Goal: Answer question/provide support

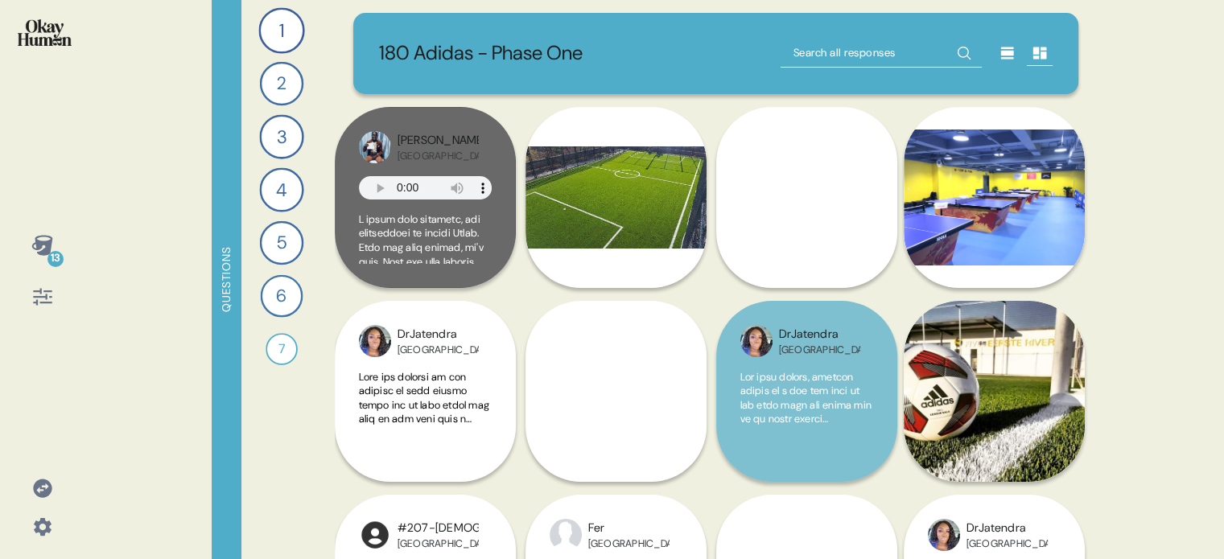
click at [47, 487] on icon at bounding box center [42, 488] width 23 height 23
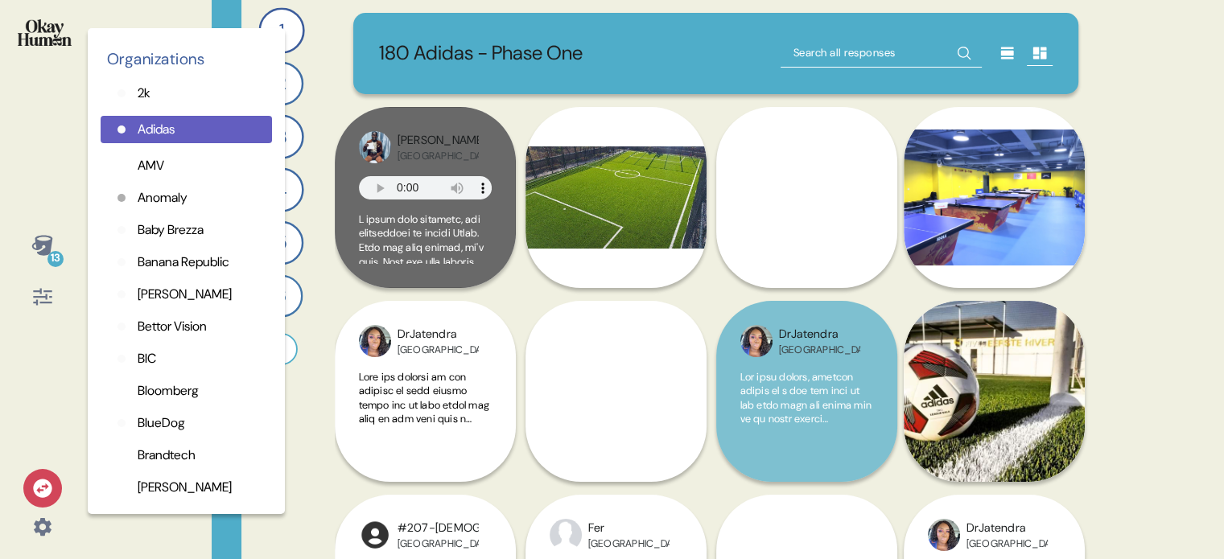
click at [42, 488] on icon at bounding box center [42, 488] width 19 height 19
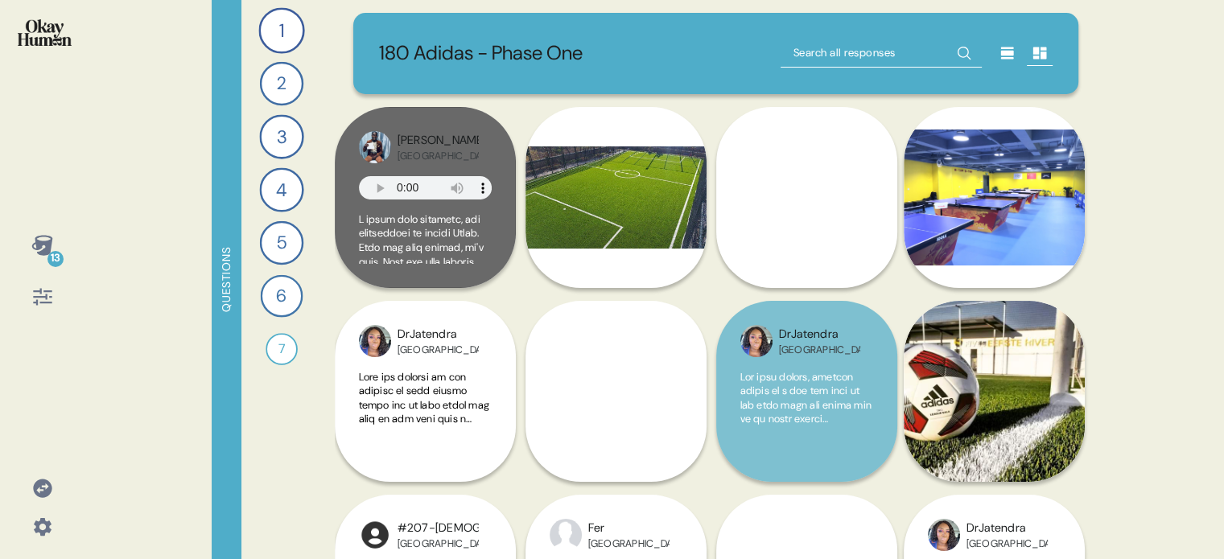
click at [46, 483] on icon at bounding box center [42, 488] width 19 height 19
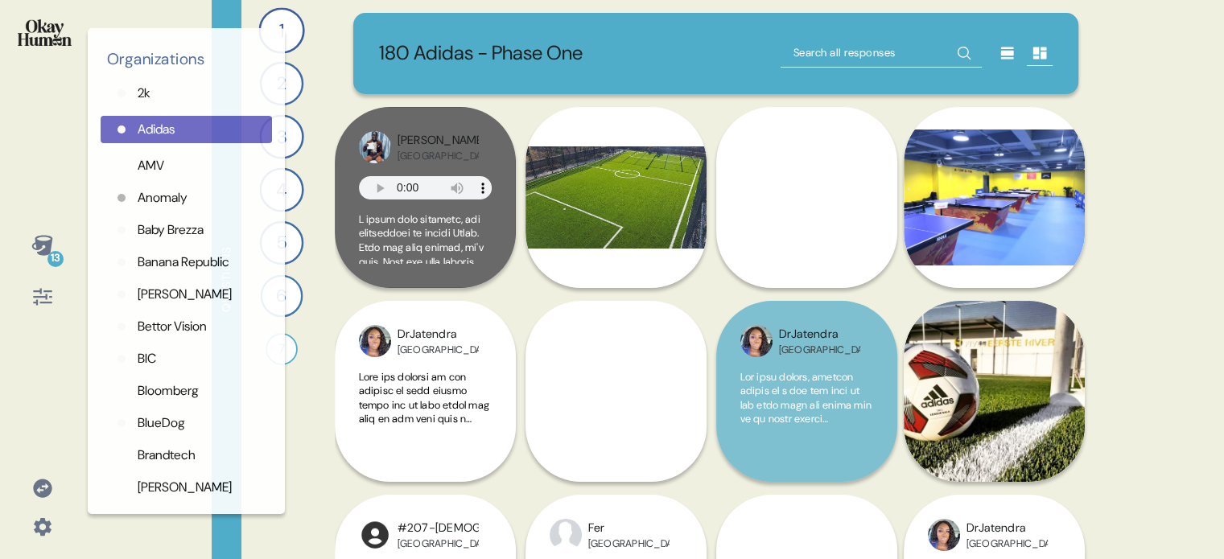
click at [51, 529] on icon at bounding box center [42, 527] width 23 height 23
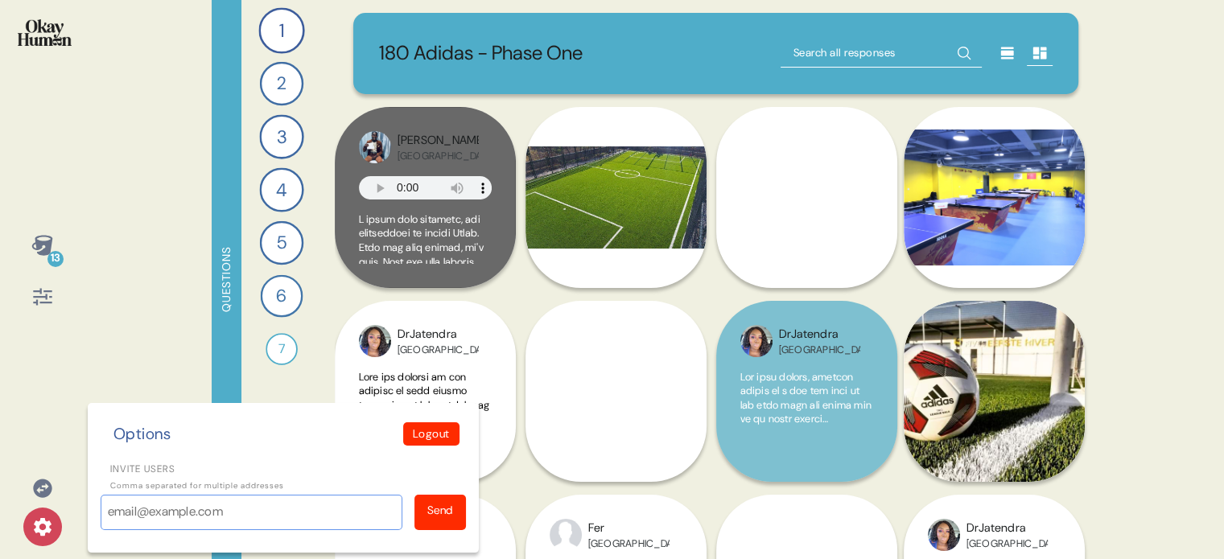
click at [187, 508] on input "Invite users" at bounding box center [252, 512] width 302 height 35
paste input "[EMAIL_ADDRESS][PERSON_NAME][DOMAIN_NAME]"
type input "[EMAIL_ADDRESS][PERSON_NAME][DOMAIN_NAME]"
click at [447, 513] on div "Send" at bounding box center [440, 510] width 26 height 17
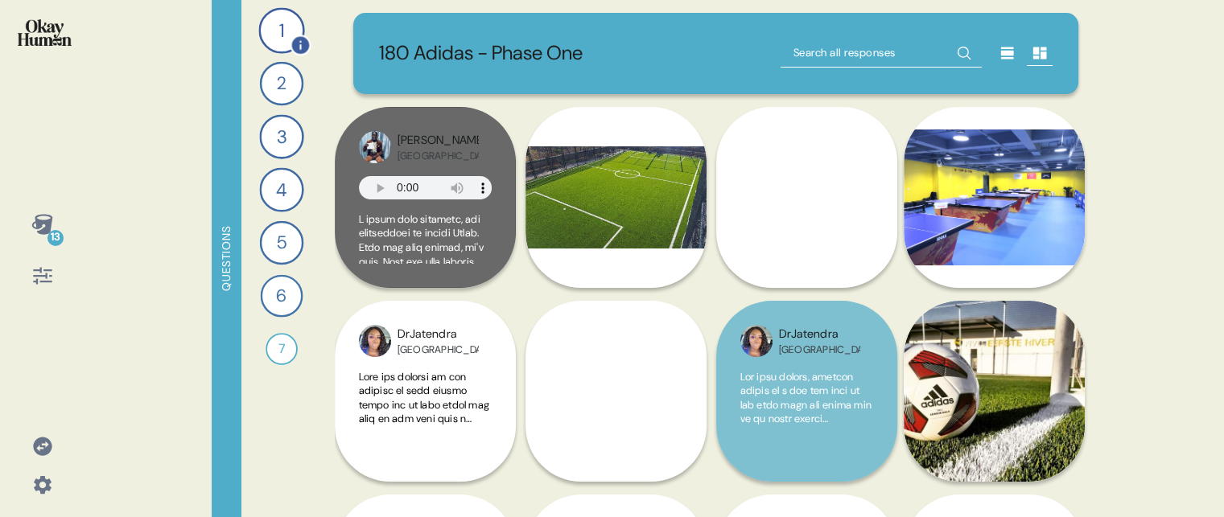
click at [278, 29] on div "1" at bounding box center [281, 30] width 46 height 46
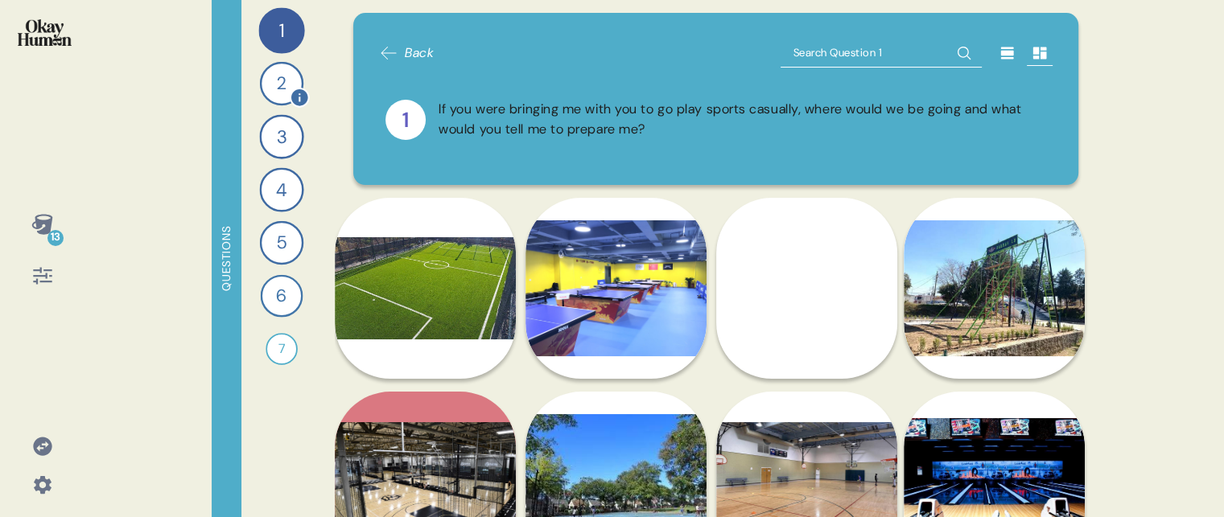
click at [274, 89] on div "2" at bounding box center [280, 83] width 43 height 43
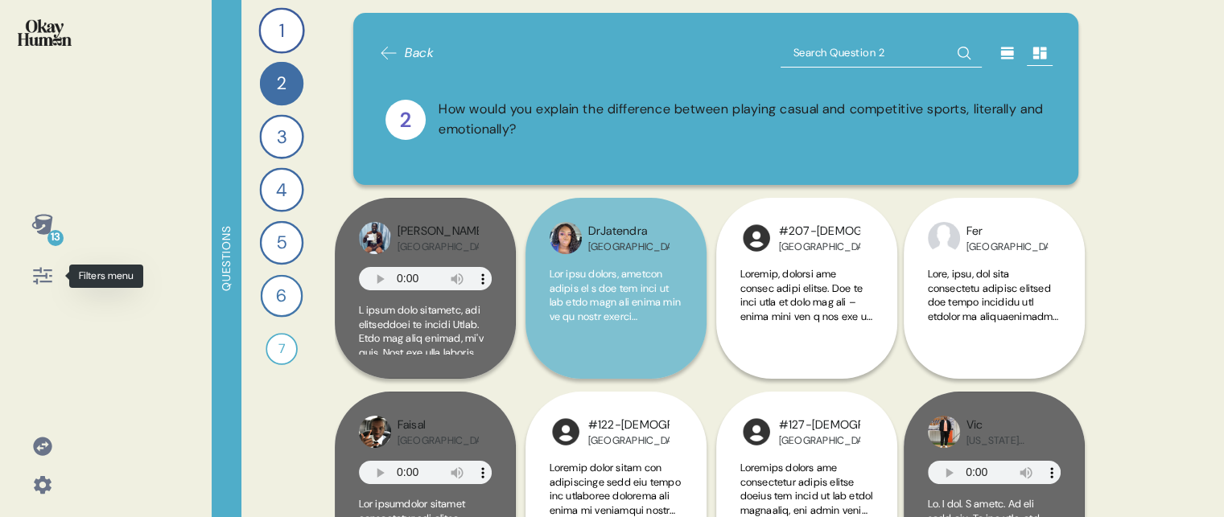
click at [35, 273] on icon at bounding box center [42, 276] width 23 height 23
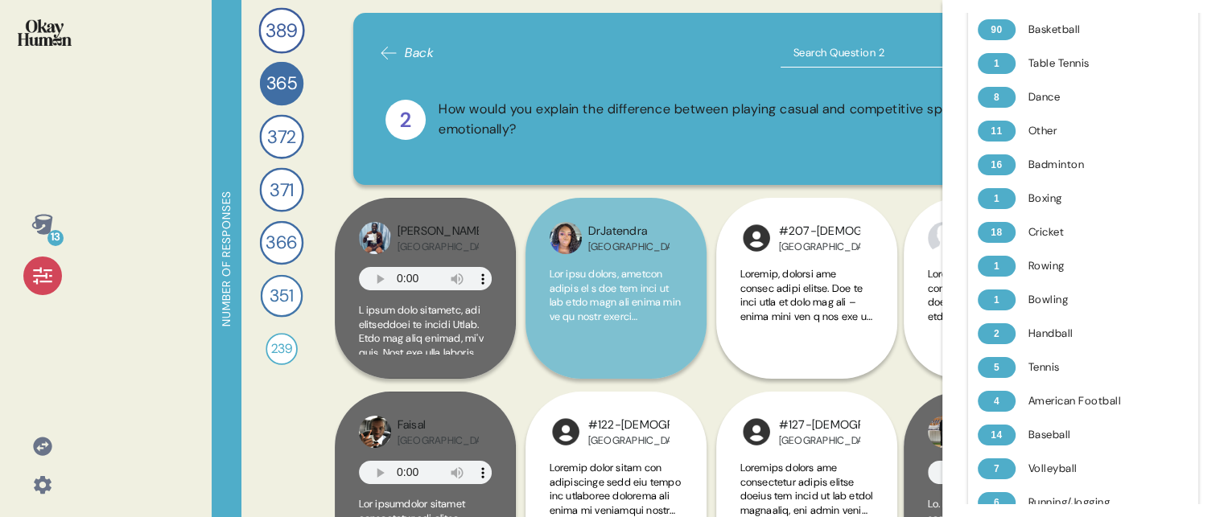
scroll to position [1368, 0]
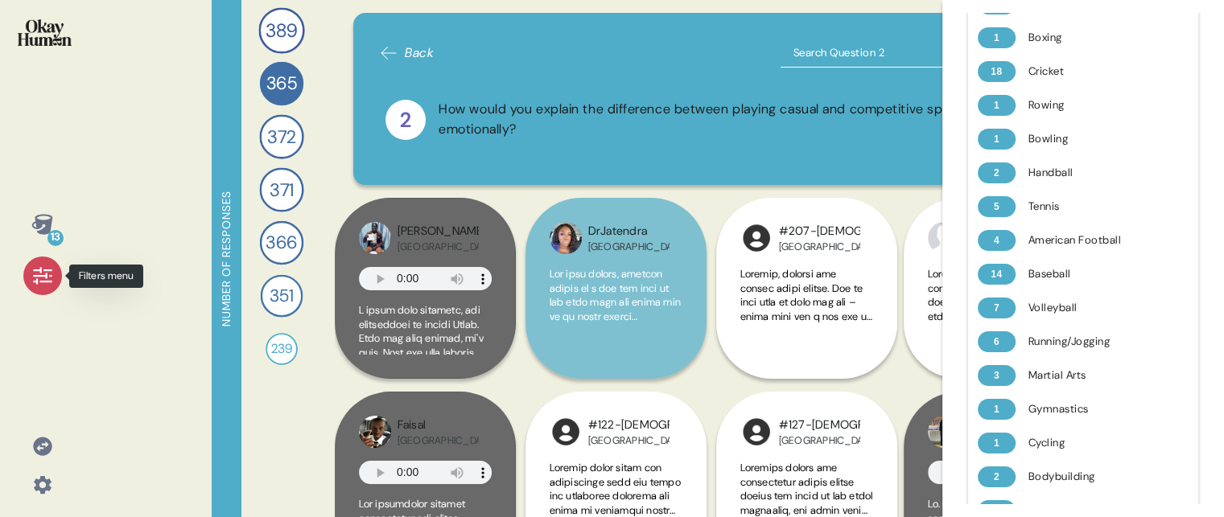
click at [43, 272] on icon at bounding box center [42, 276] width 23 height 23
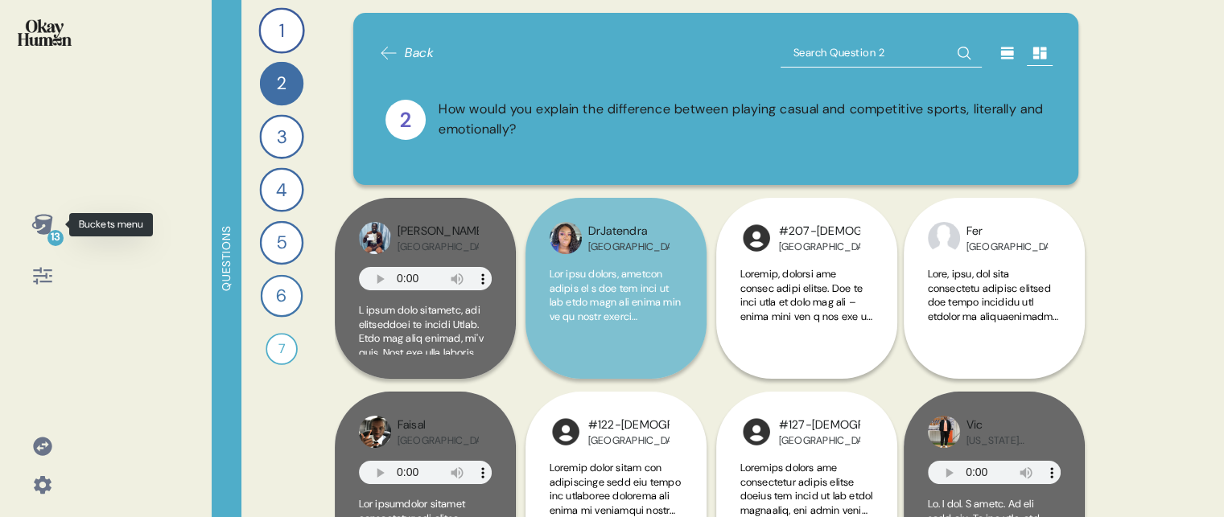
click at [42, 221] on icon at bounding box center [41, 224] width 21 height 20
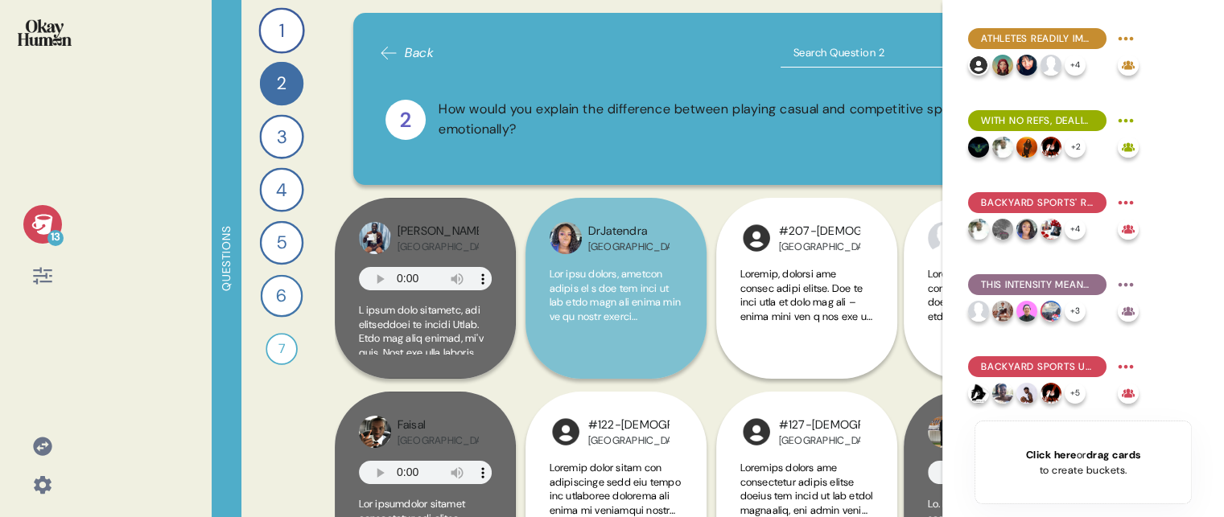
click at [48, 26] on img at bounding box center [45, 32] width 54 height 27
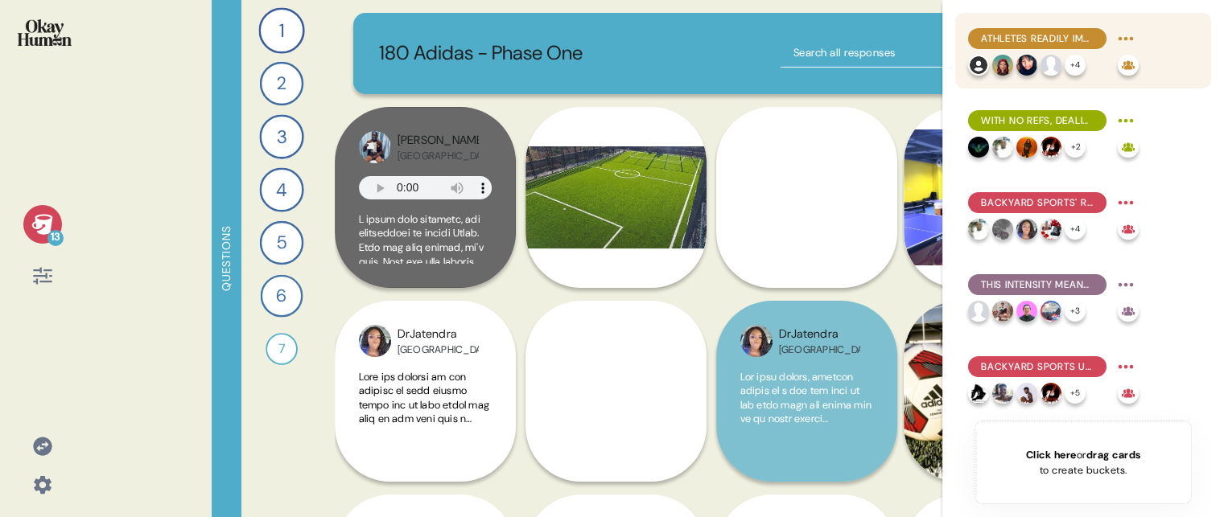
click at [1085, 33] on span "Athletes readily improvise custom rulesets, adapting based on what backyard set…" at bounding box center [1037, 38] width 113 height 14
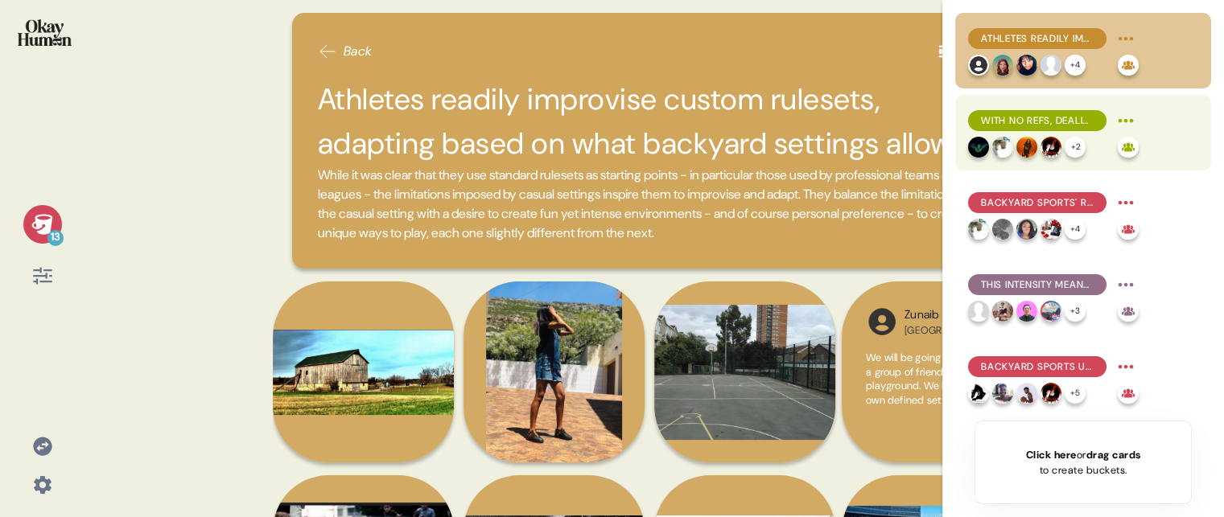
click at [1068, 115] on span "With no refs, dealing with fouls is a key motivator for improvisation in backya…" at bounding box center [1037, 120] width 113 height 14
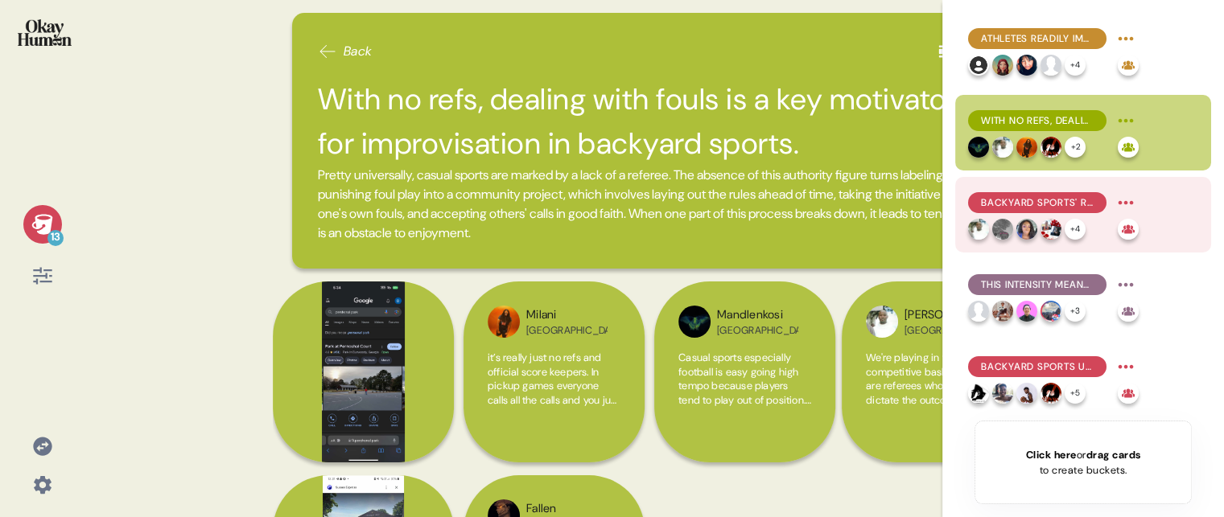
click at [1085, 202] on span "Backyard sports' retain league play's intensity, providing a high-performance b…" at bounding box center [1037, 203] width 113 height 14
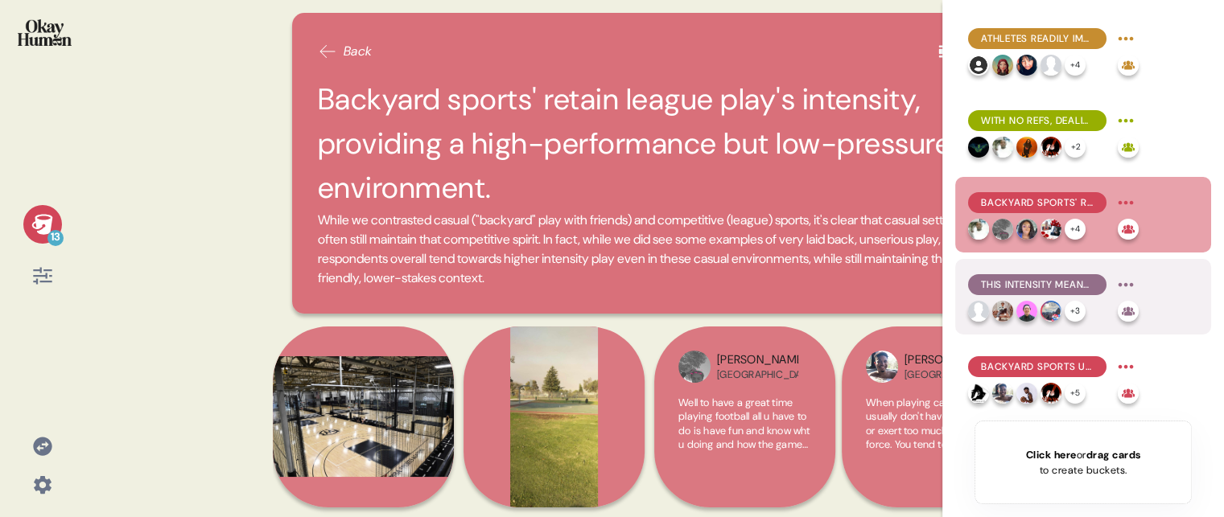
click at [1078, 286] on span "This intensity means practices like hydration and stretching are crucial to kee…" at bounding box center [1037, 285] width 113 height 14
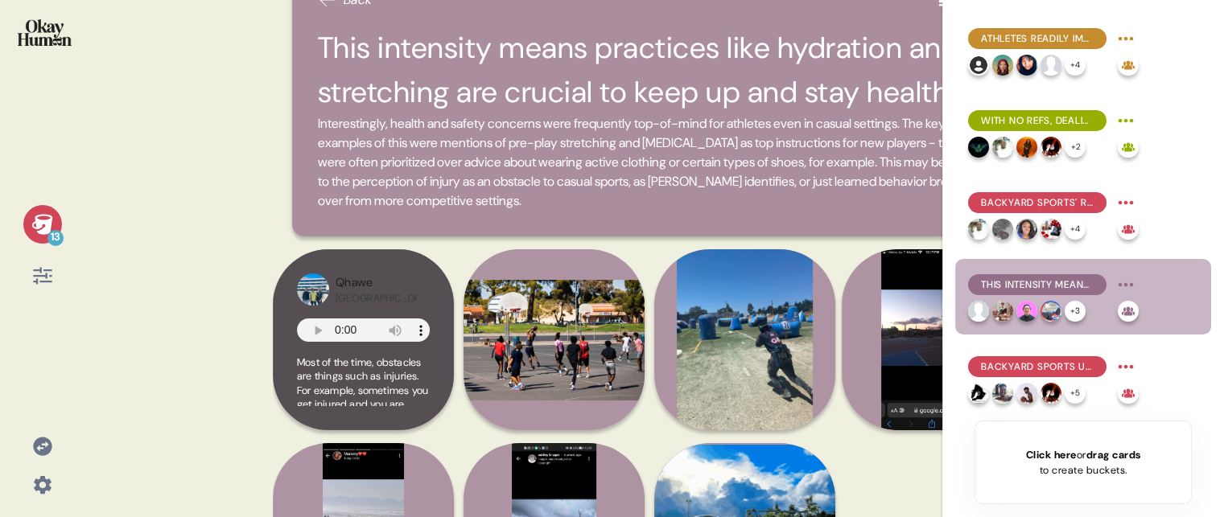
scroll to position [0, 0]
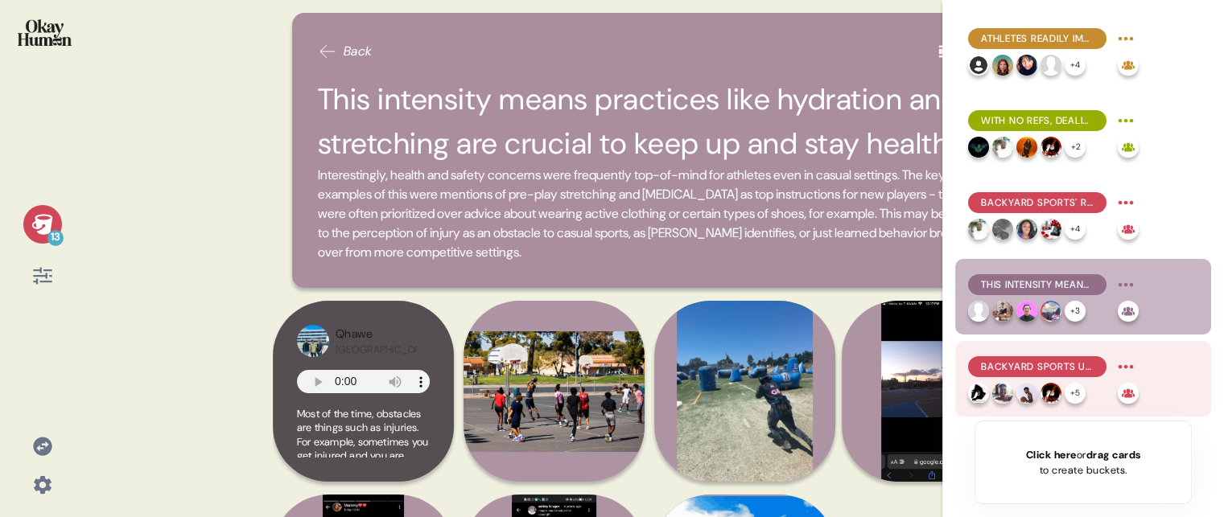
click at [1073, 368] on span "Backyard sports use specific social rules to keep things both intense & positiv…" at bounding box center [1037, 367] width 113 height 14
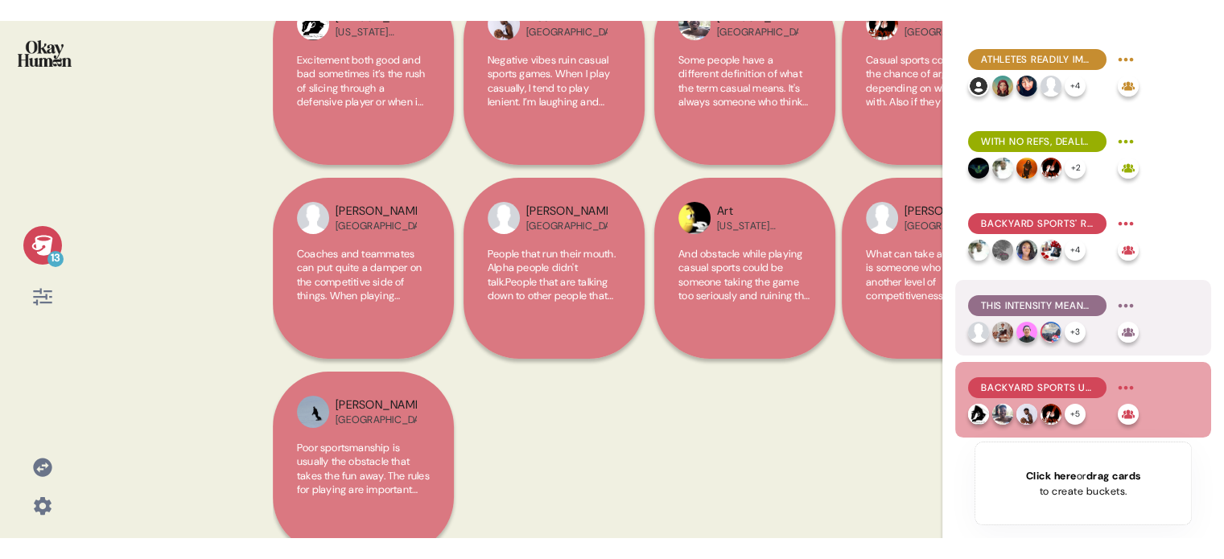
scroll to position [161, 0]
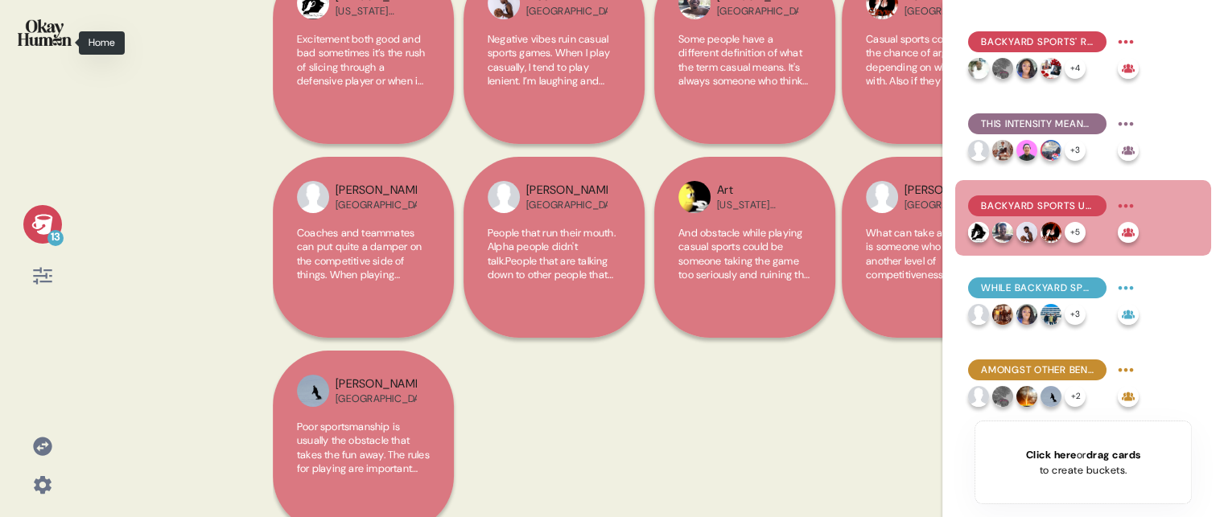
click at [35, 37] on img at bounding box center [45, 32] width 54 height 27
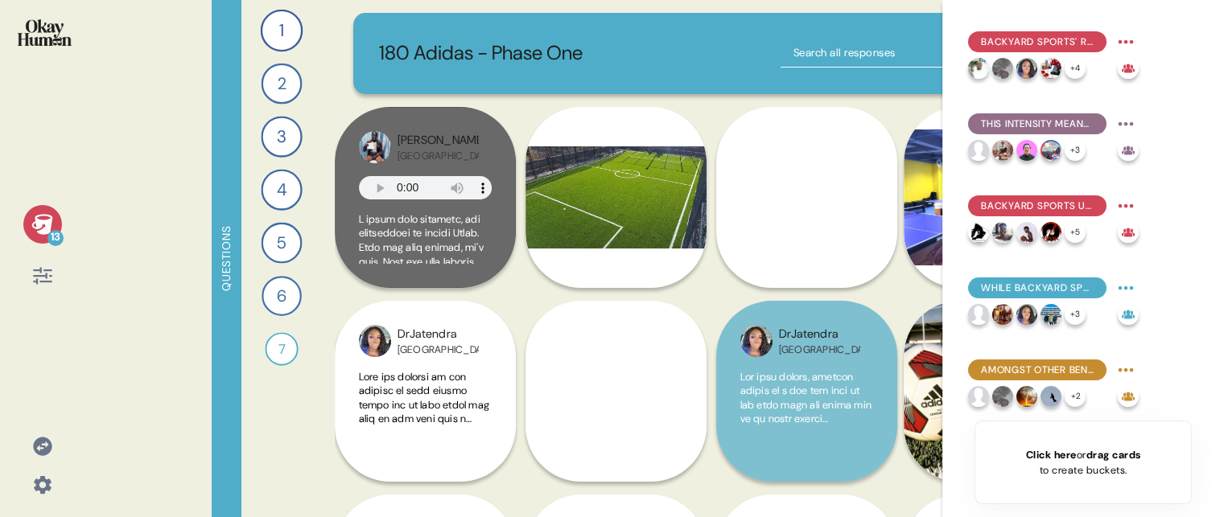
click at [47, 228] on icon at bounding box center [41, 224] width 21 height 20
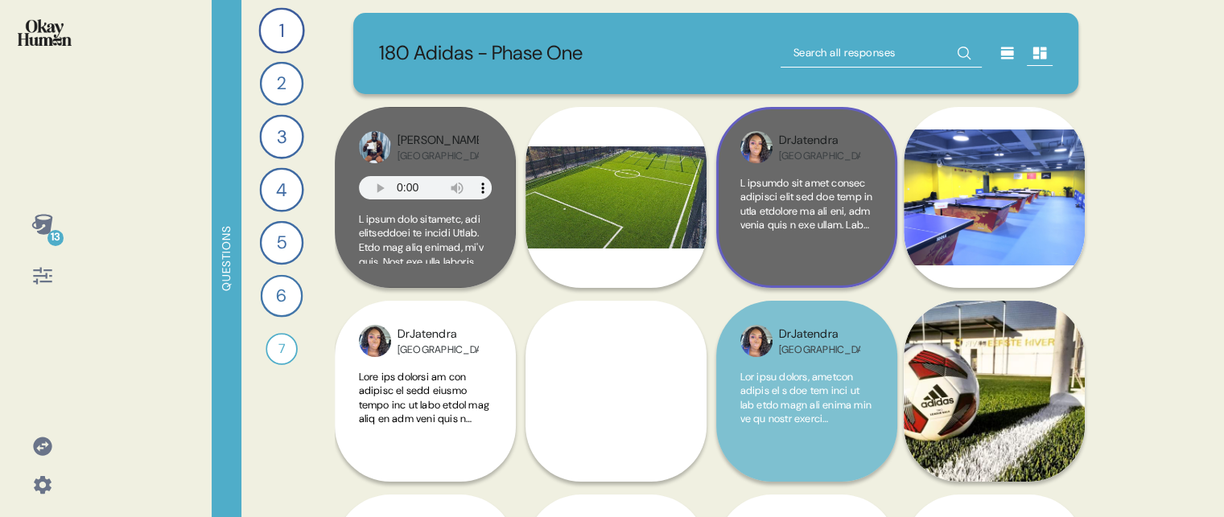
click at [886, 245] on div "DrJatendra [GEOGRAPHIC_DATA]" at bounding box center [806, 197] width 181 height 181
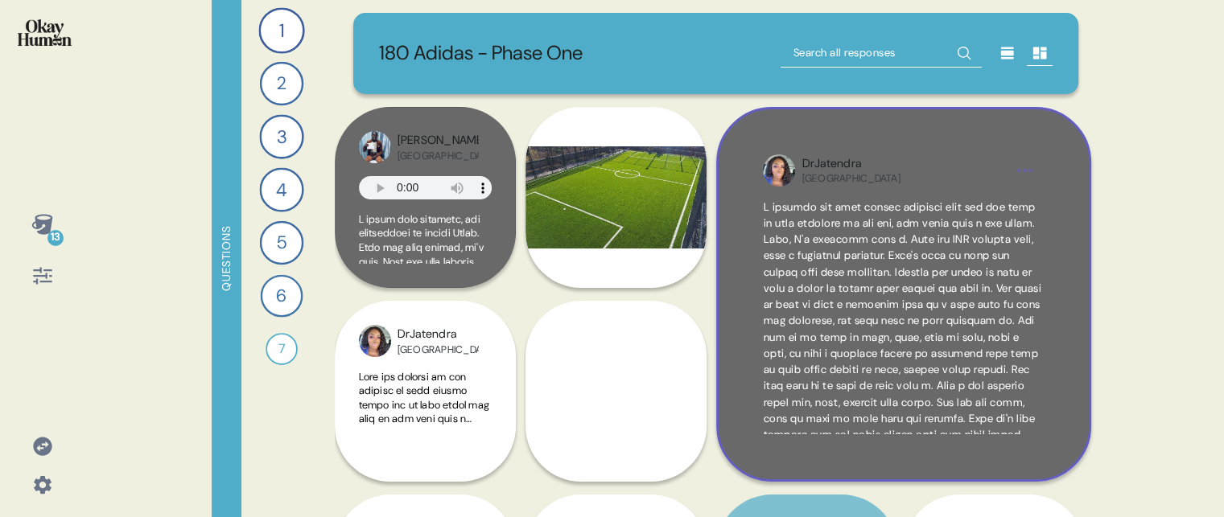
click at [1063, 430] on div "DrJatendra [GEOGRAPHIC_DATA]" at bounding box center [903, 294] width 375 height 375
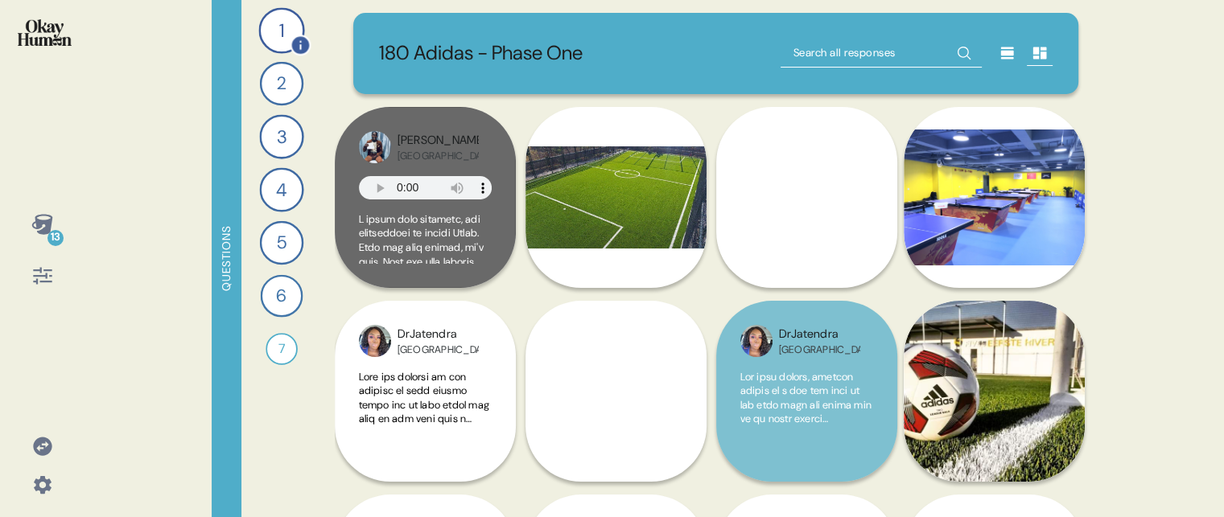
click at [281, 37] on div "1" at bounding box center [281, 30] width 46 height 46
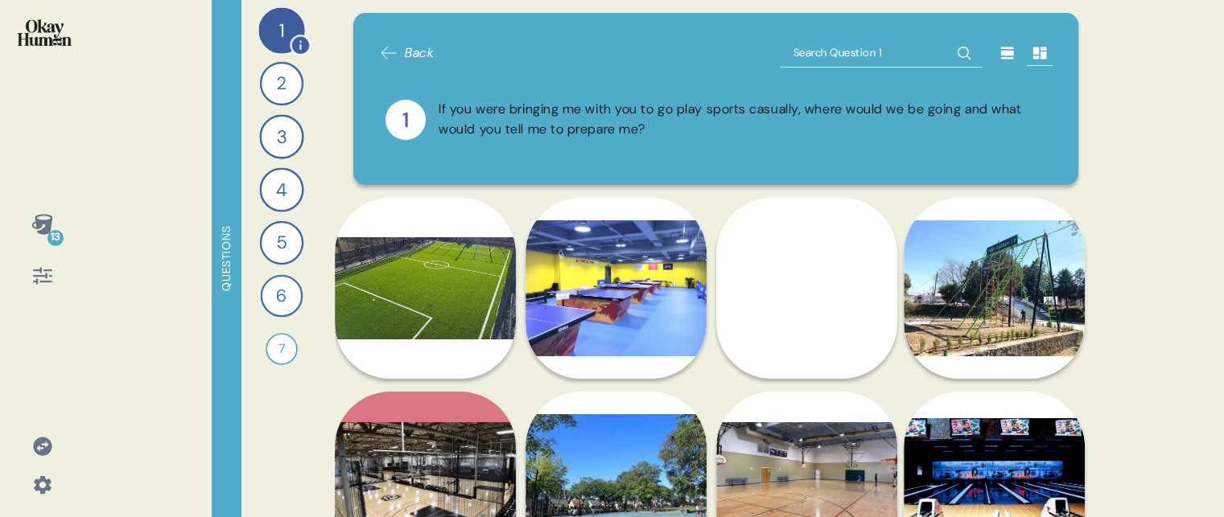
click at [269, 29] on div "1" at bounding box center [281, 30] width 46 height 46
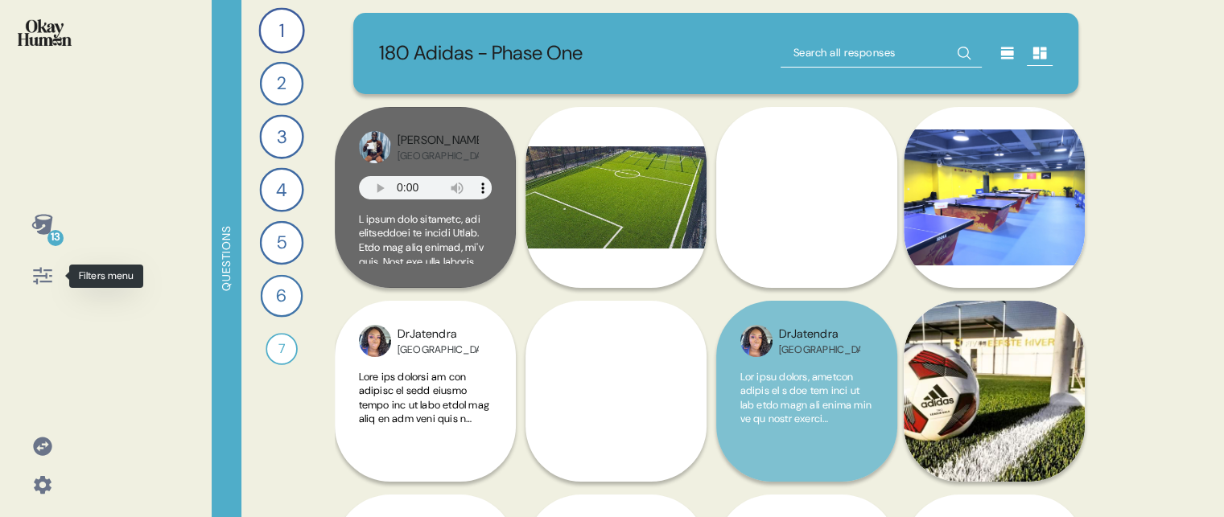
click at [38, 265] on icon at bounding box center [42, 276] width 23 height 23
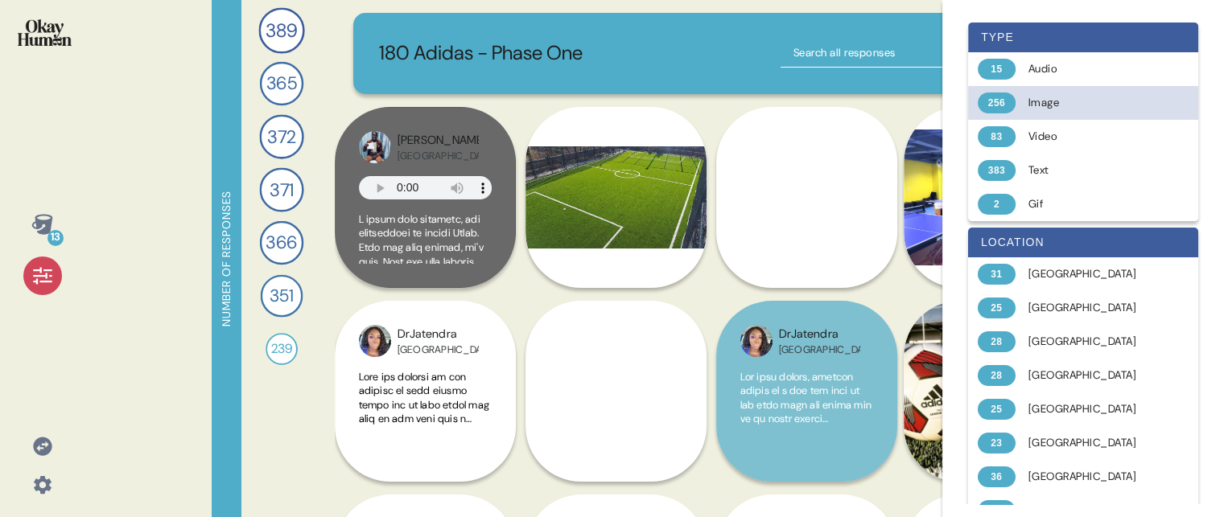
click at [1049, 100] on div "Image" at bounding box center [1092, 103] width 128 height 16
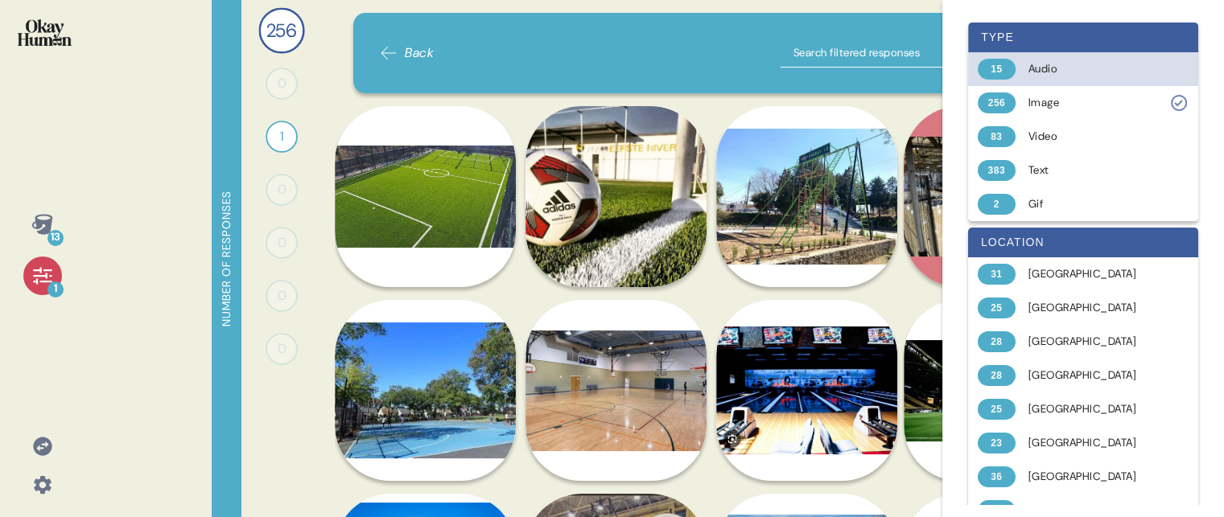
click at [1053, 70] on div "Audio" at bounding box center [1092, 69] width 128 height 16
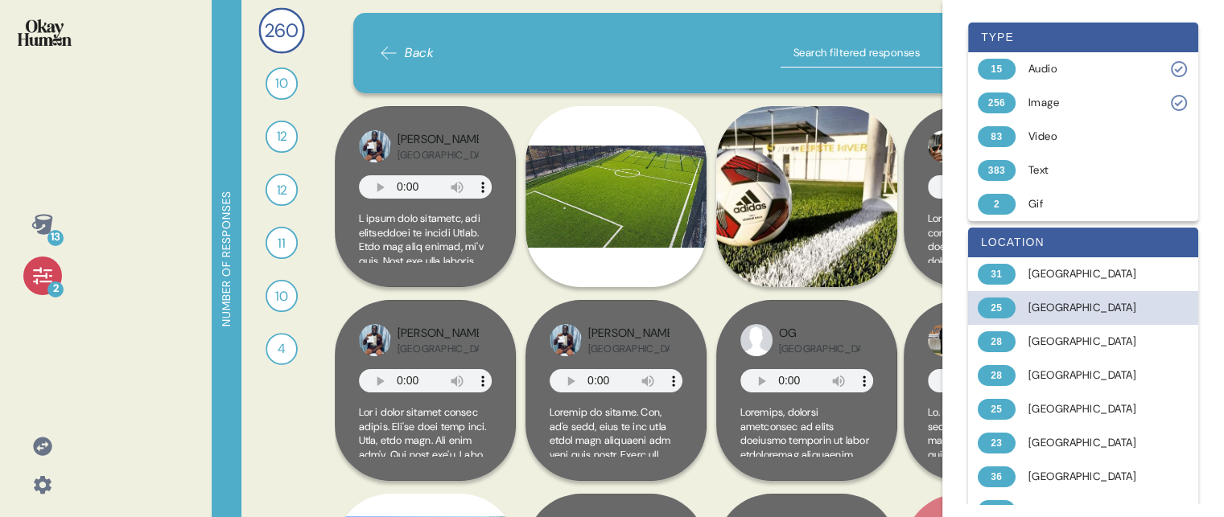
click at [1060, 305] on div "[GEOGRAPHIC_DATA]" at bounding box center [1092, 308] width 128 height 16
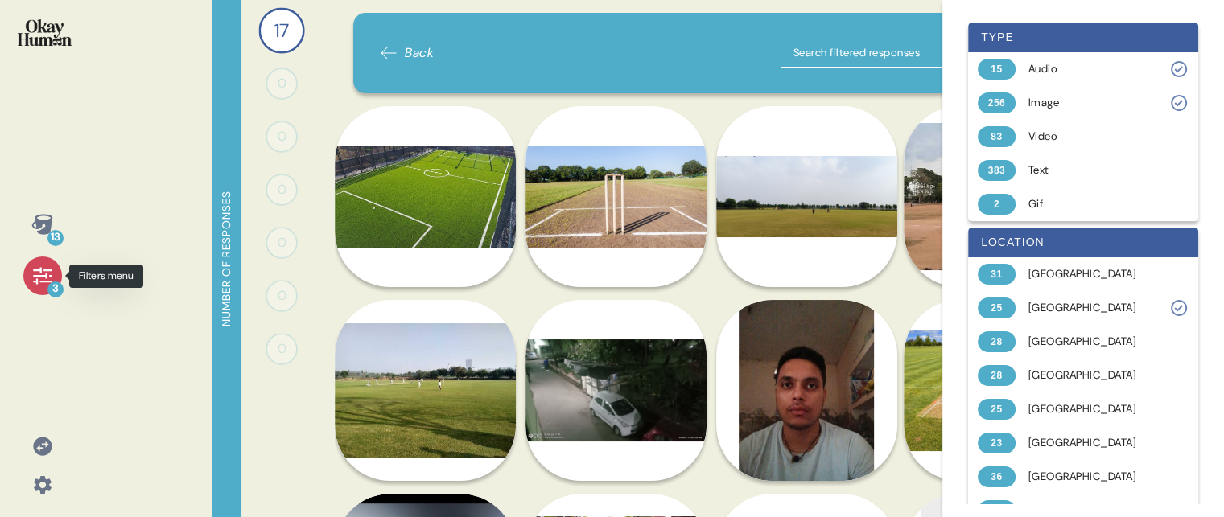
click at [39, 275] on icon at bounding box center [42, 276] width 19 height 17
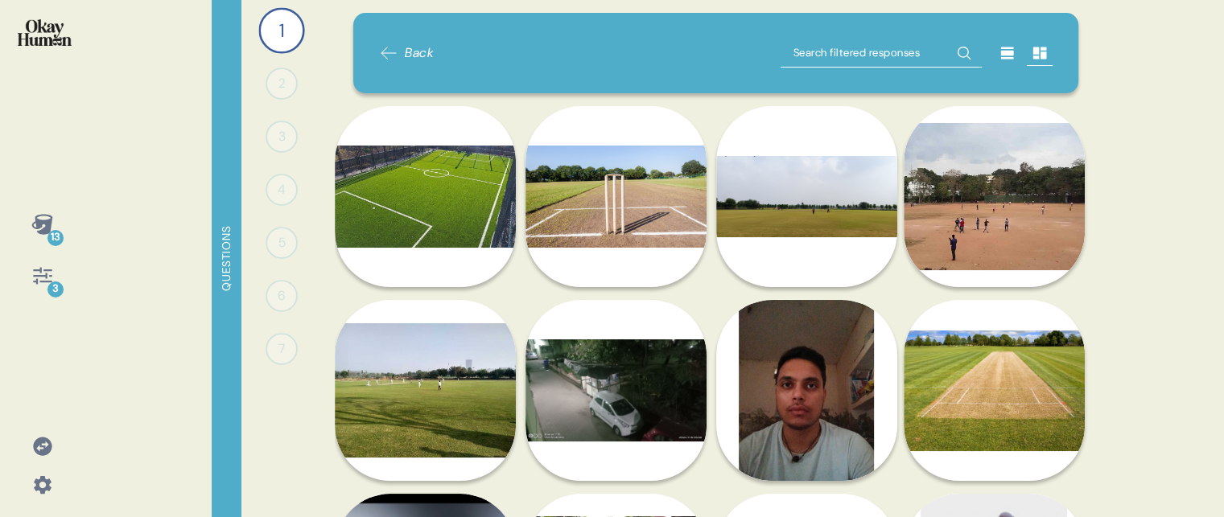
click at [41, 31] on img at bounding box center [45, 32] width 54 height 27
